Goal: Task Accomplishment & Management: Complete application form

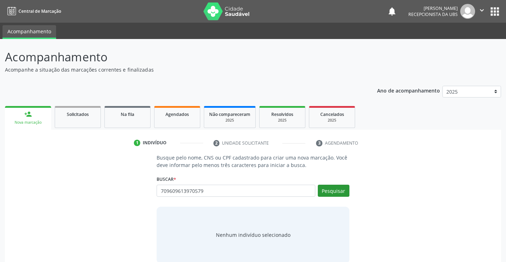
type input "709609613970579"
click at [325, 189] on button "Pesquisar" at bounding box center [334, 191] width 32 height 12
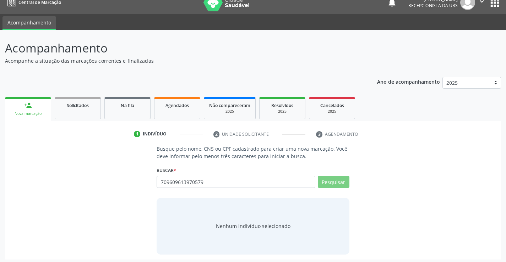
scroll to position [11, 0]
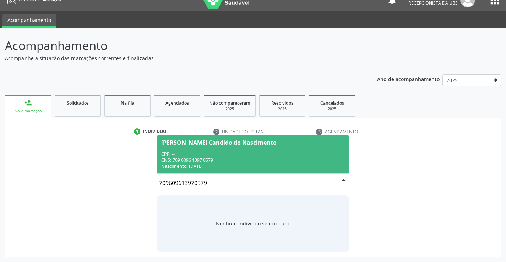
click at [186, 150] on span "[PERSON_NAME] Candido do Nascimento CPF: -- CNS: 709 6096 1397 0579 Nascimento:…" at bounding box center [253, 155] width 192 height 38
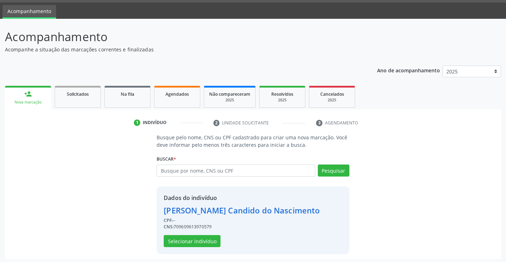
scroll to position [22, 0]
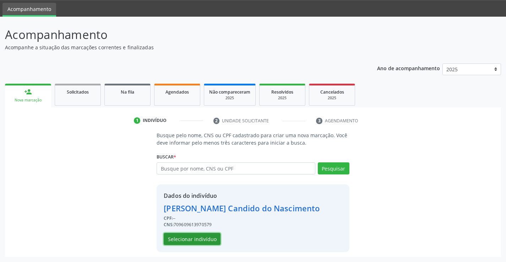
click at [189, 233] on button "Selecionar indivíduo" at bounding box center [192, 239] width 57 height 12
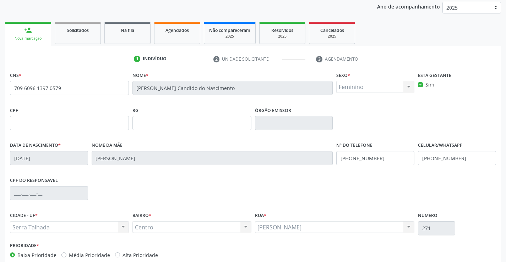
scroll to position [122, 0]
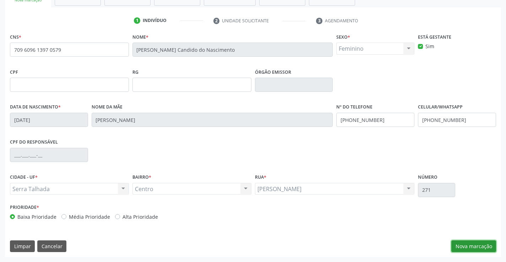
click at [458, 247] on button "Nova marcação" at bounding box center [473, 247] width 45 height 12
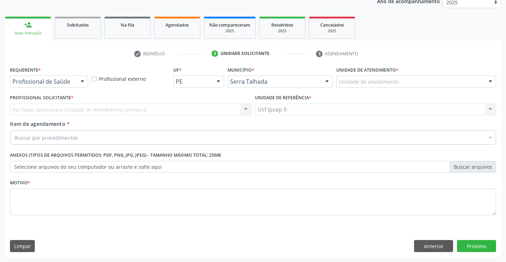
scroll to position [89, 0]
click at [464, 89] on div "Unidade de atendimento * Unidade de atendimento 3 Grupamento de Bombeiros [PERS…" at bounding box center [415, 79] width 163 height 28
click at [465, 84] on div "Unidade de atendimento" at bounding box center [416, 82] width 160 height 12
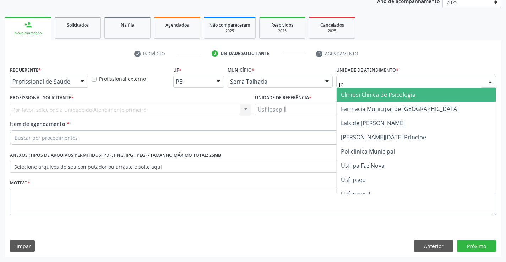
type input "IPS"
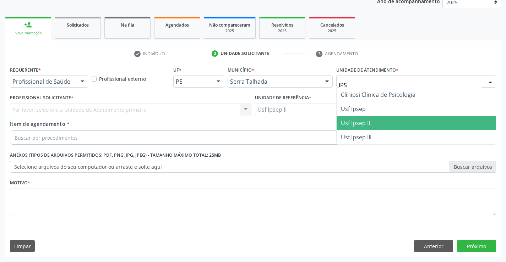
click at [361, 121] on span "Usf Ipsep II" at bounding box center [355, 123] width 29 height 8
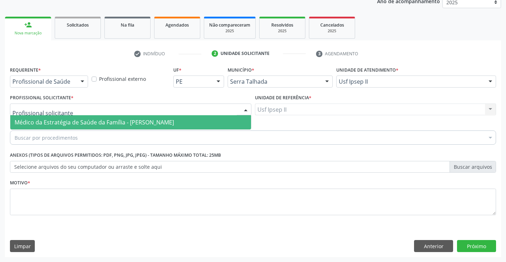
click at [76, 106] on div at bounding box center [130, 110] width 241 height 12
click at [72, 121] on span "Médico da Estratégia de Saúde da Família - [PERSON_NAME]" at bounding box center [94, 123] width 159 height 8
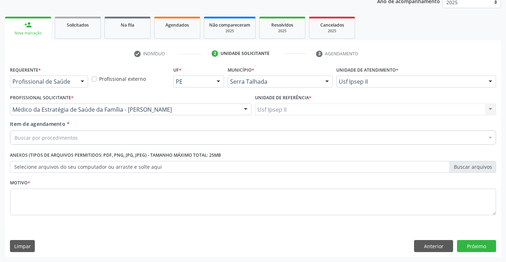
click at [81, 141] on div "Buscar por procedimentos" at bounding box center [253, 138] width 486 height 14
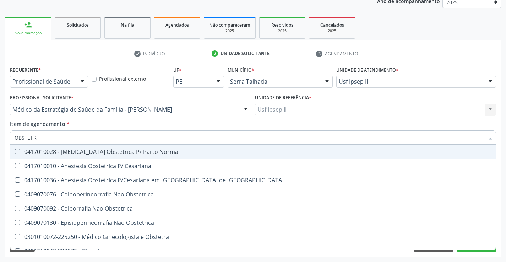
type input "OBSTETRI"
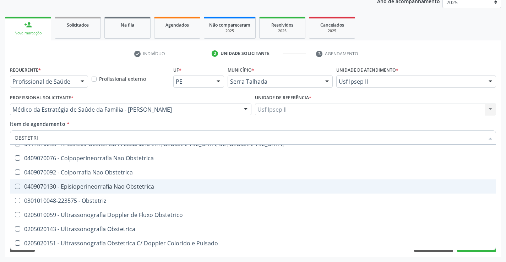
scroll to position [37, 0]
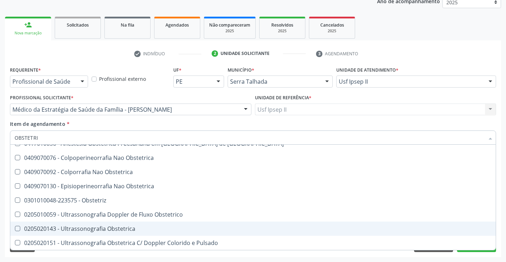
click at [79, 226] on div "0205020143 - Ultrassonografia Obstetrica" at bounding box center [253, 229] width 477 height 6
checkbox Obstetrica "true"
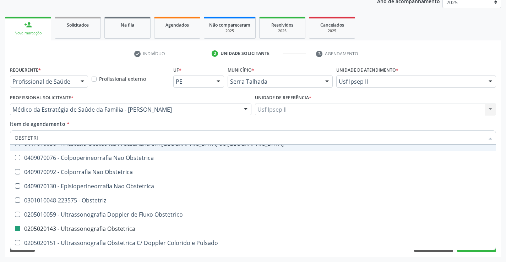
click at [114, 124] on div "Item de agendamento * OBSTETRI Desfazer seleção 0417010028 - [MEDICAL_DATA] Obs…" at bounding box center [253, 131] width 486 height 22
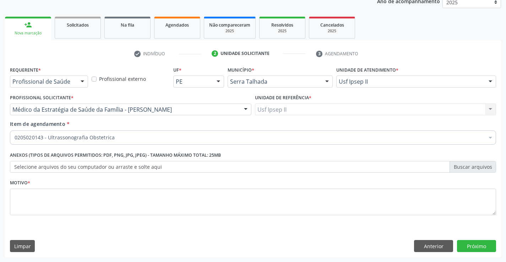
scroll to position [0, 0]
click at [82, 213] on textarea at bounding box center [253, 202] width 486 height 27
type textarea "GEST"
click at [207, 242] on div "Limpar Anterior Próximo" at bounding box center [253, 246] width 486 height 12
click at [480, 246] on button "Próximo" at bounding box center [476, 246] width 39 height 12
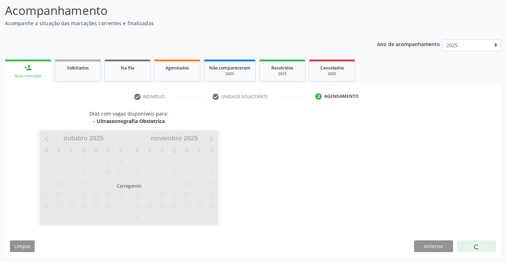
scroll to position [46, 0]
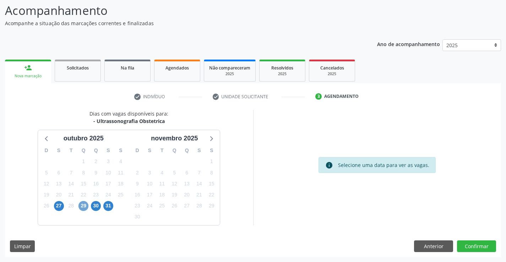
click at [81, 204] on span "29" at bounding box center [83, 206] width 10 height 10
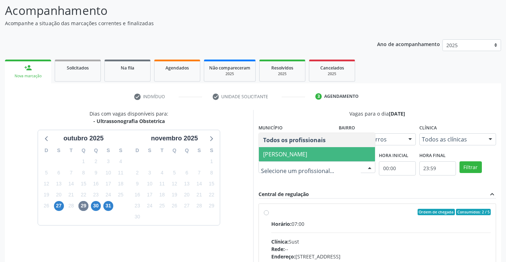
click at [307, 153] on span "[PERSON_NAME]" at bounding box center [285, 154] width 44 height 8
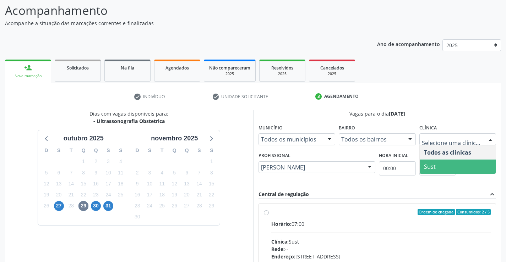
click at [447, 165] on span "Sust" at bounding box center [457, 167] width 76 height 14
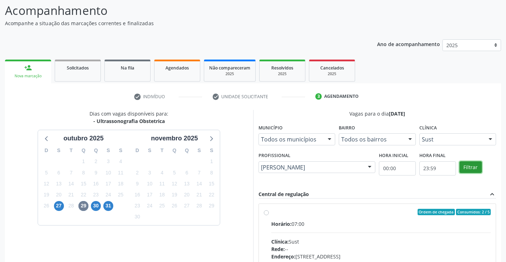
click at [475, 164] on button "Filtrar" at bounding box center [470, 167] width 22 height 12
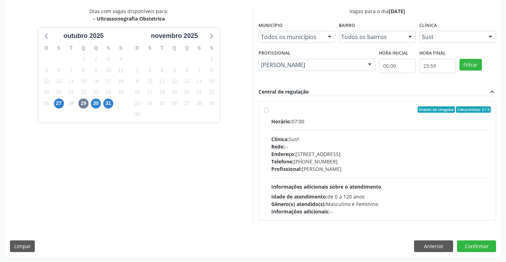
click at [302, 141] on div "Clínica: Sust" at bounding box center [381, 139] width 220 height 7
click at [269, 113] on input "Ordem de chegada Consumidos: 2 / 5 Horário: 07:00 Clínica: Sust Rede: -- Endere…" at bounding box center [266, 109] width 5 height 6
radio input "true"
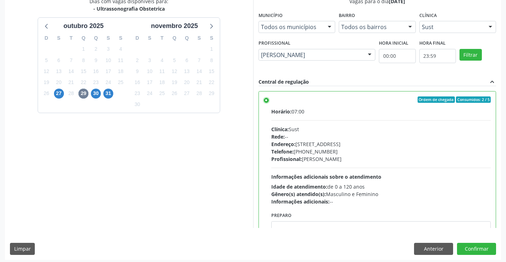
scroll to position [162, 0]
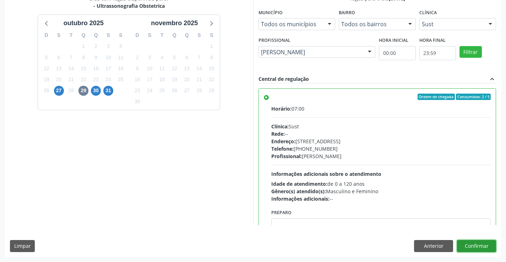
click at [471, 244] on button "Confirmar" at bounding box center [476, 246] width 39 height 12
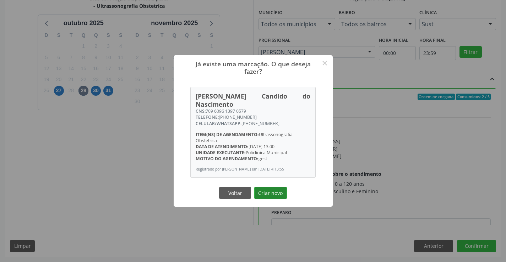
click at [277, 196] on button "Criar novo" at bounding box center [270, 193] width 33 height 12
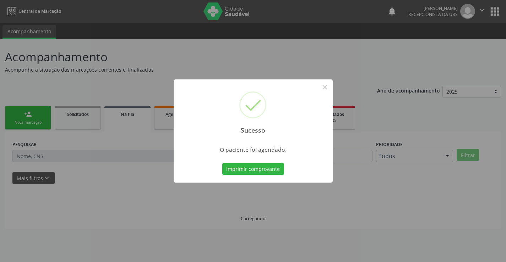
scroll to position [0, 0]
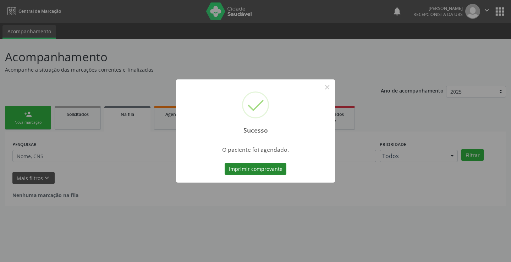
click at [240, 165] on button "Imprimir comprovante" at bounding box center [256, 169] width 62 height 12
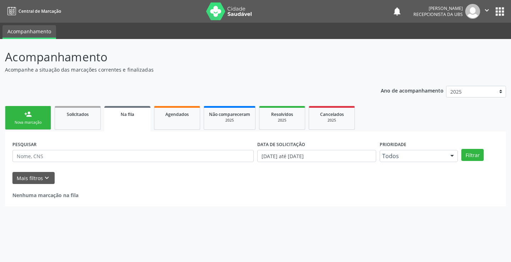
click at [21, 114] on link "person_add Nova marcação" at bounding box center [28, 118] width 46 height 24
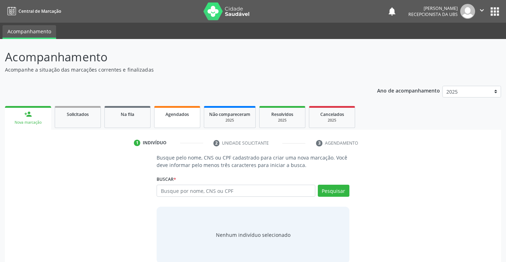
click at [176, 116] on span "Agendados" at bounding box center [176, 114] width 23 height 6
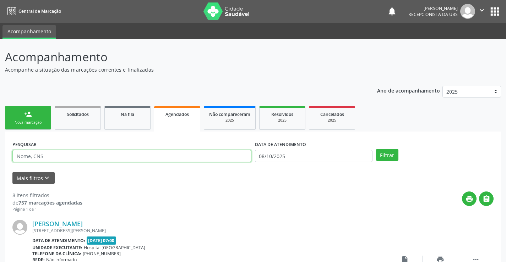
click at [94, 153] on input "text" at bounding box center [131, 156] width 239 height 12
type input "[PERSON_NAME]"
click at [375, 151] on div "Filtrar" at bounding box center [434, 155] width 121 height 12
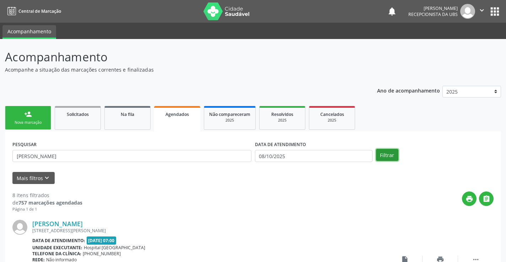
click at [376, 153] on button "Filtrar" at bounding box center [387, 155] width 22 height 12
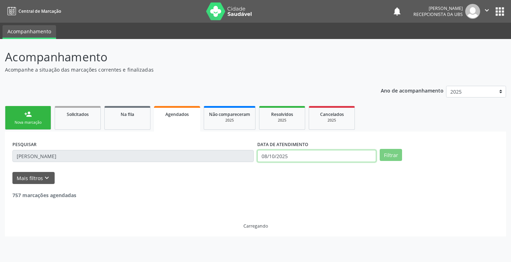
click at [343, 154] on input "08/10/2025" at bounding box center [316, 156] width 119 height 12
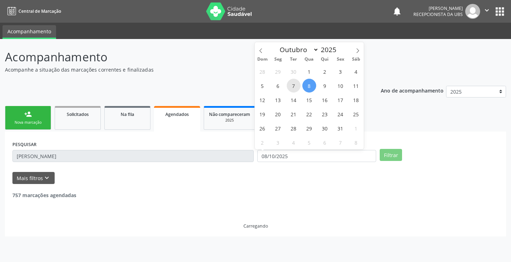
click at [296, 88] on span "7" at bounding box center [294, 86] width 14 height 14
type input "[DATE]"
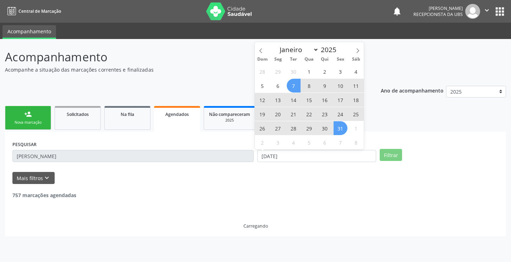
click at [341, 128] on span "31" at bounding box center [341, 128] width 14 height 14
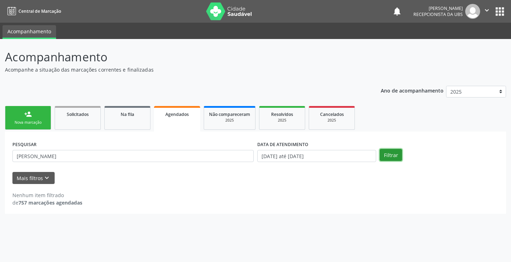
click at [396, 158] on button "Filtrar" at bounding box center [391, 155] width 22 height 12
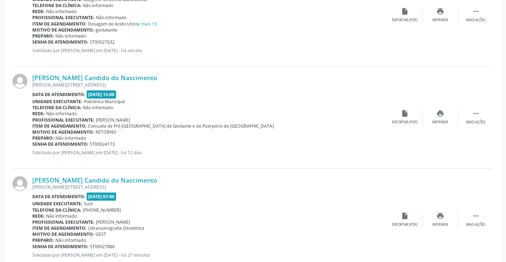
scroll to position [269, 0]
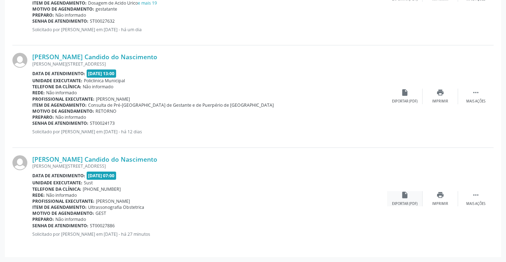
click at [407, 200] on div "insert_drive_file Exportar (PDF)" at bounding box center [404, 198] width 35 height 15
click at [444, 198] on div "print Imprimir" at bounding box center [439, 198] width 35 height 15
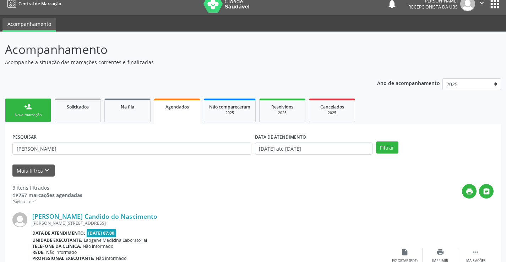
scroll to position [0, 0]
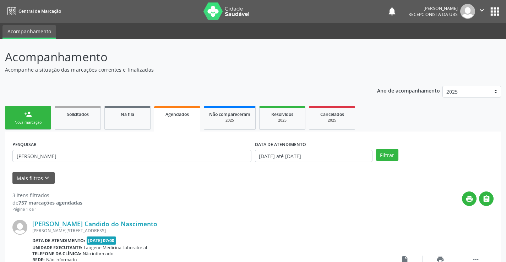
click at [21, 112] on link "person_add Nova marcação" at bounding box center [28, 118] width 46 height 24
